Goal: Task Accomplishment & Management: Use online tool/utility

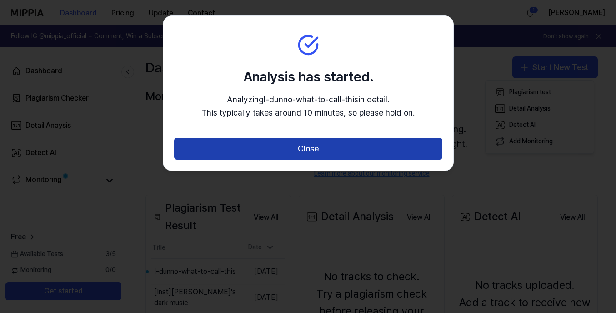
click at [283, 152] on button "Close" at bounding box center [308, 149] width 268 height 22
